Goal: Task Accomplishment & Management: Complete application form

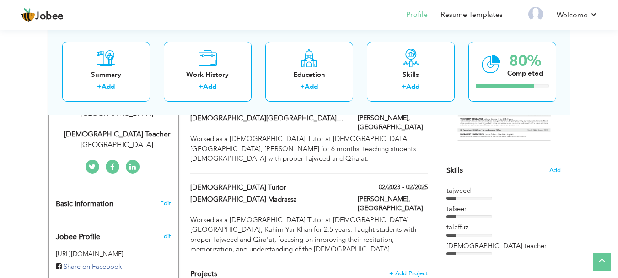
scroll to position [58, 0]
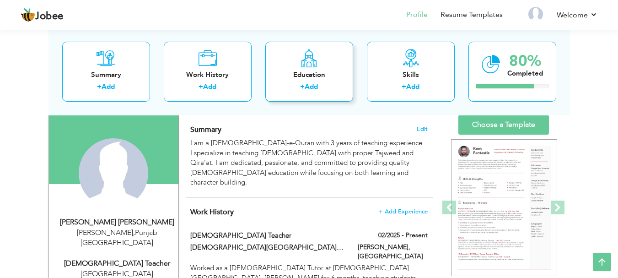
click at [305, 87] on link "Add" at bounding box center [311, 86] width 13 height 9
radio input "true"
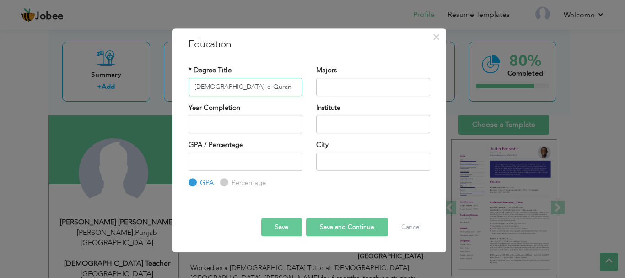
type input "[DEMOGRAPHIC_DATA]-e-Quran"
click at [293, 123] on input "2025" at bounding box center [245, 124] width 114 height 18
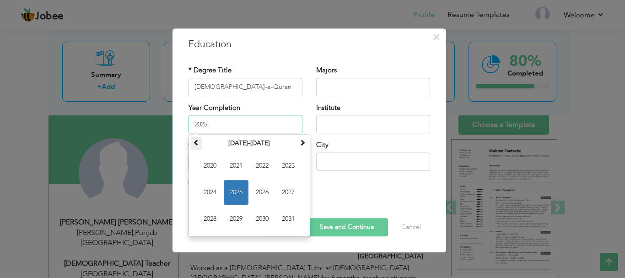
click at [198, 145] on span at bounding box center [196, 142] width 6 height 6
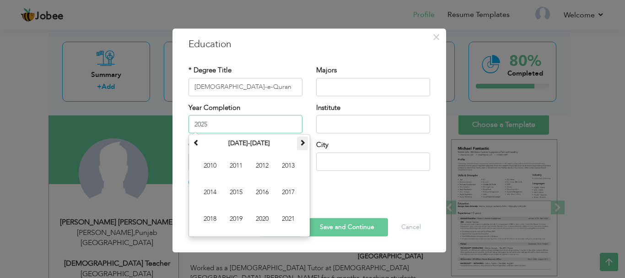
click at [303, 144] on span at bounding box center [302, 142] width 6 height 6
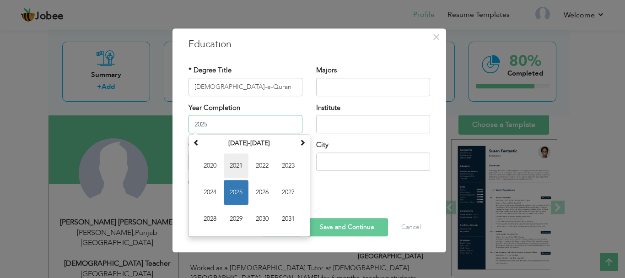
click at [243, 163] on span "2021" at bounding box center [236, 165] width 25 height 25
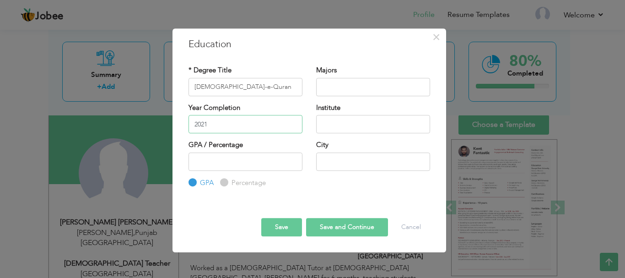
click at [192, 121] on input "2021" at bounding box center [245, 124] width 114 height 18
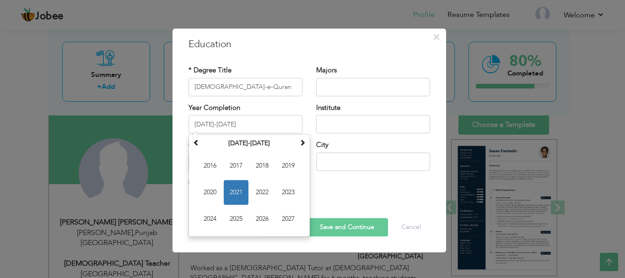
type input "2018"
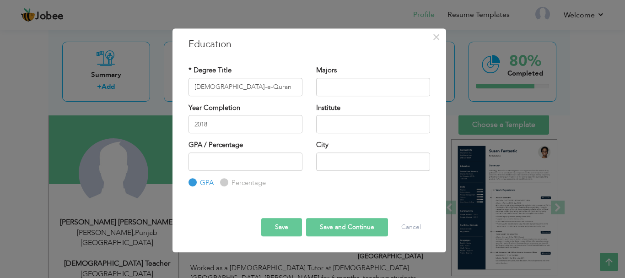
click at [316, 180] on div "GPA / Percentage GPA Percentage City" at bounding box center [309, 164] width 255 height 48
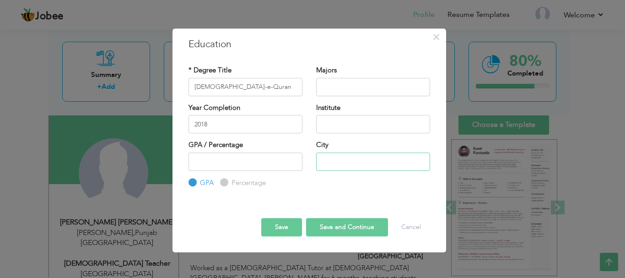
click at [335, 163] on input "text" at bounding box center [373, 161] width 114 height 18
type input "[PERSON_NAME]"
click at [353, 122] on input "text" at bounding box center [373, 124] width 114 height 18
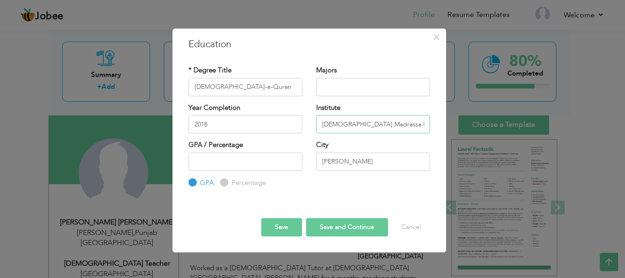
type input "[DEMOGRAPHIC_DATA] Madrassa lil Banat"
click at [284, 234] on button "Save" at bounding box center [281, 227] width 41 height 18
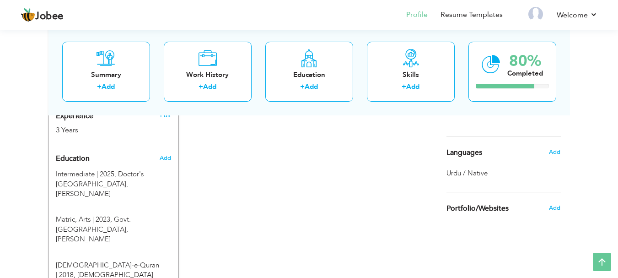
scroll to position [384, 0]
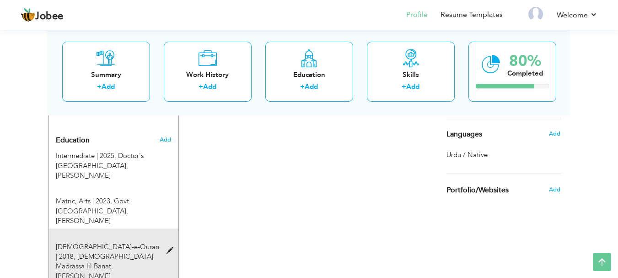
click at [173, 242] on div at bounding box center [172, 245] width 11 height 7
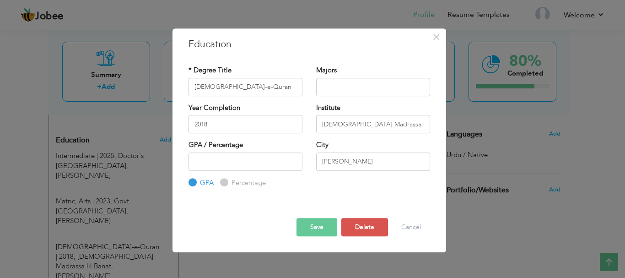
click at [473, 240] on div "× Education * Degree Title [DEMOGRAPHIC_DATA]-e-Quran Majors Year Completion" at bounding box center [312, 139] width 625 height 278
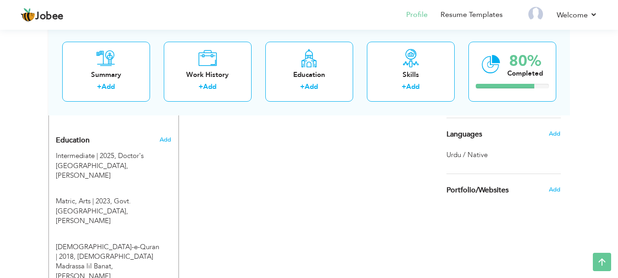
click at [353, 236] on div "CV Import Profile Strength 0% Select an Item from right menu Work History * Job…" at bounding box center [309, 68] width 261 height 561
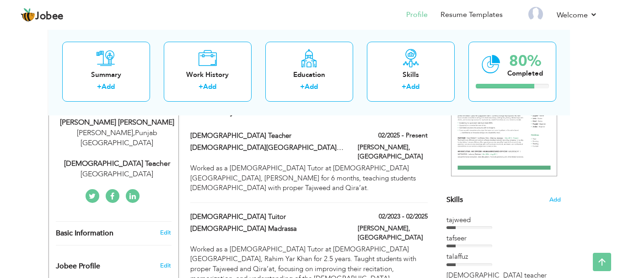
scroll to position [0, 0]
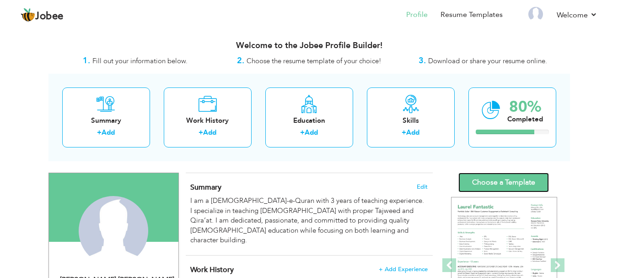
click at [491, 188] on link "Choose a Template" at bounding box center [503, 182] width 91 height 20
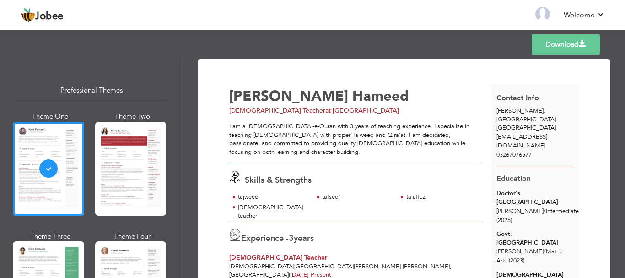
scroll to position [193, 0]
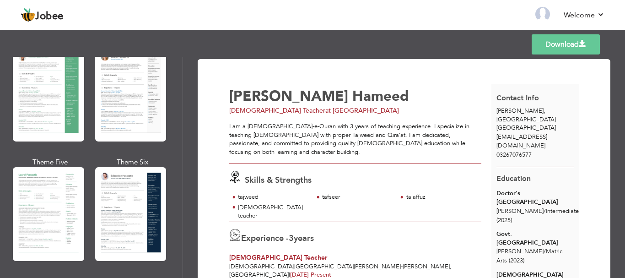
click at [179, 117] on div "Professional Themes Theme One Theme Two Theme Three Theme Six" at bounding box center [91, 167] width 182 height 221
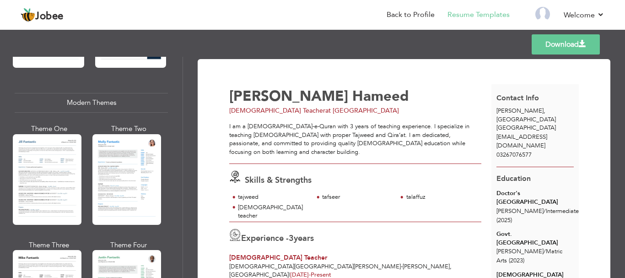
drag, startPoint x: 179, startPoint y: 121, endPoint x: 179, endPoint y: 127, distance: 6.0
click at [179, 127] on div "Professional Themes Theme One Theme Two Theme Three Theme Six" at bounding box center [91, 167] width 182 height 221
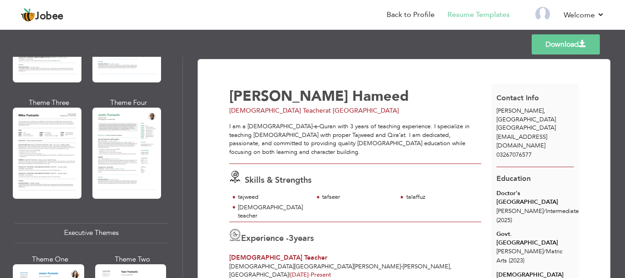
scroll to position [536, 0]
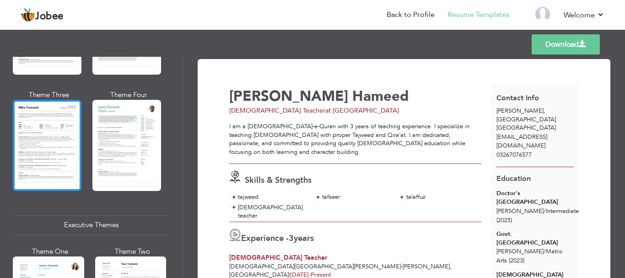
click at [66, 153] on div at bounding box center [47, 145] width 69 height 91
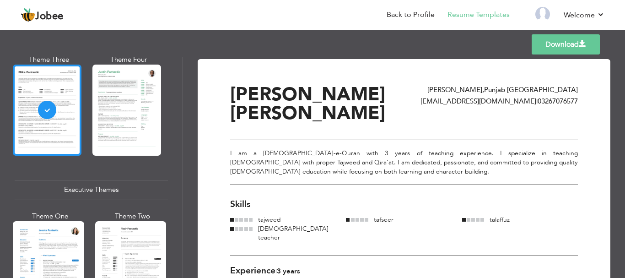
scroll to position [573, 0]
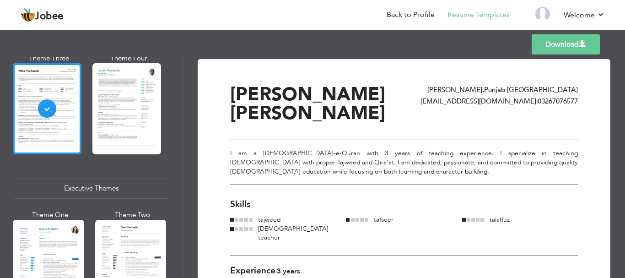
click at [310, 198] on div "Skills" at bounding box center [403, 204] width 347 height 12
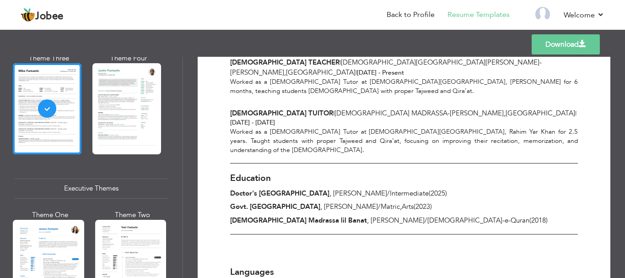
scroll to position [238, 0]
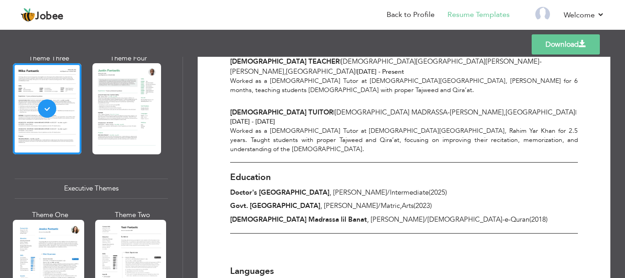
click at [253, 265] on div "Languages" at bounding box center [401, 271] width 342 height 12
drag, startPoint x: 276, startPoint y: 200, endPoint x: 266, endPoint y: 213, distance: 16.3
click at [266, 213] on div "Download Hafiza Rija Hameed RAHIM YAR KHAN , Punjab Pakistan aimanhameed325@gma…" at bounding box center [403, 71] width 347 height 448
click at [266, 265] on div "Languages" at bounding box center [401, 271] width 342 height 12
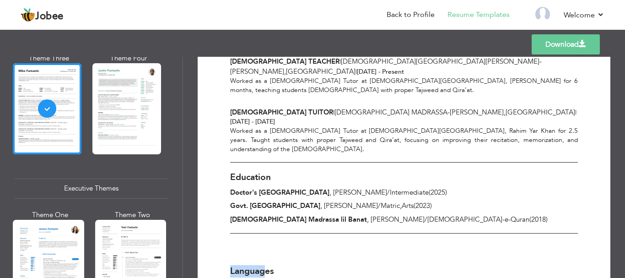
click at [266, 265] on div "Languages" at bounding box center [401, 271] width 342 height 12
click at [571, 39] on link "Download" at bounding box center [565, 44] width 68 height 20
